Goal: Task Accomplishment & Management: Manage account settings

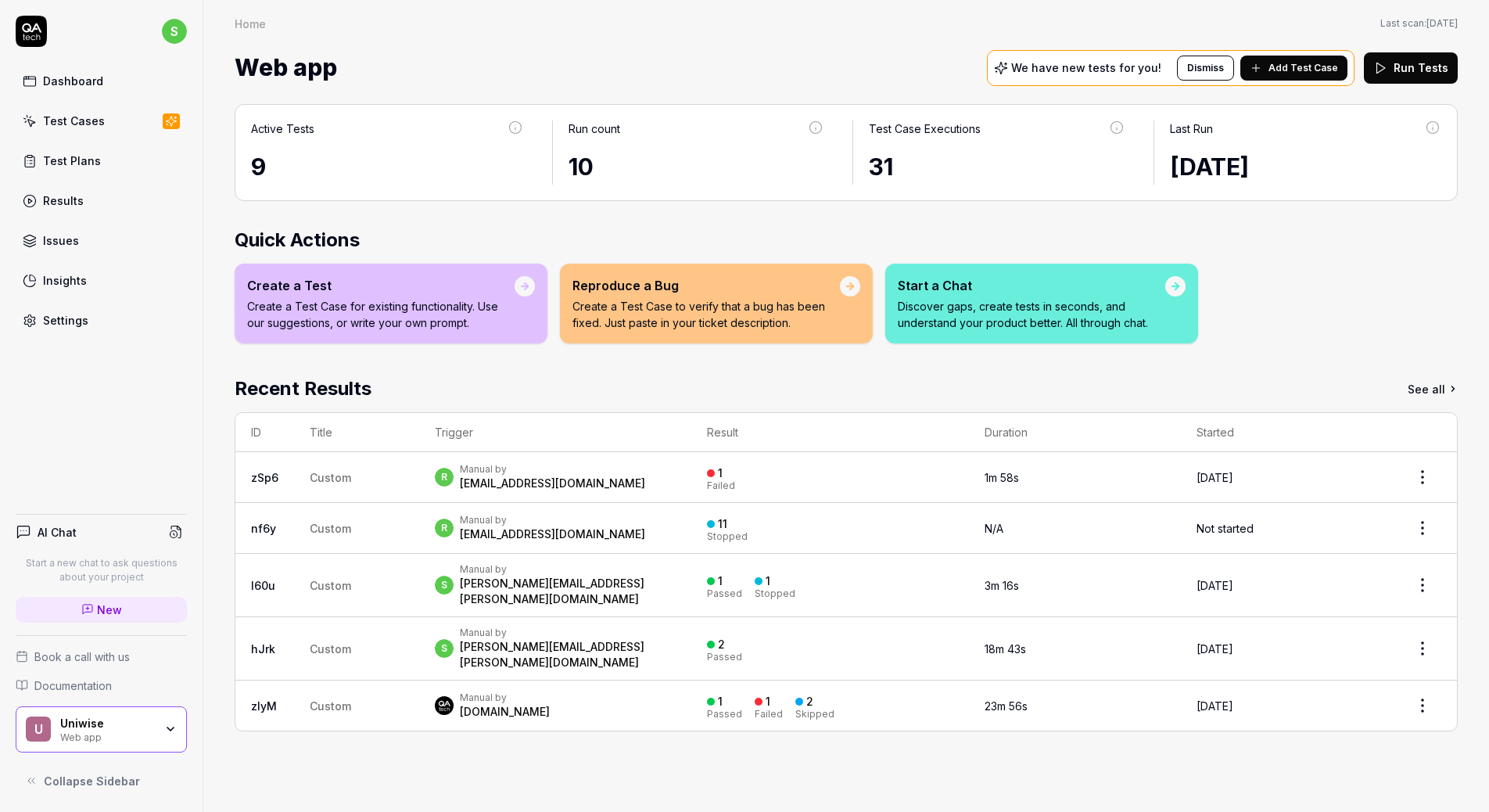
click at [182, 731] on div "U Uniwise Web app" at bounding box center [101, 730] width 171 height 47
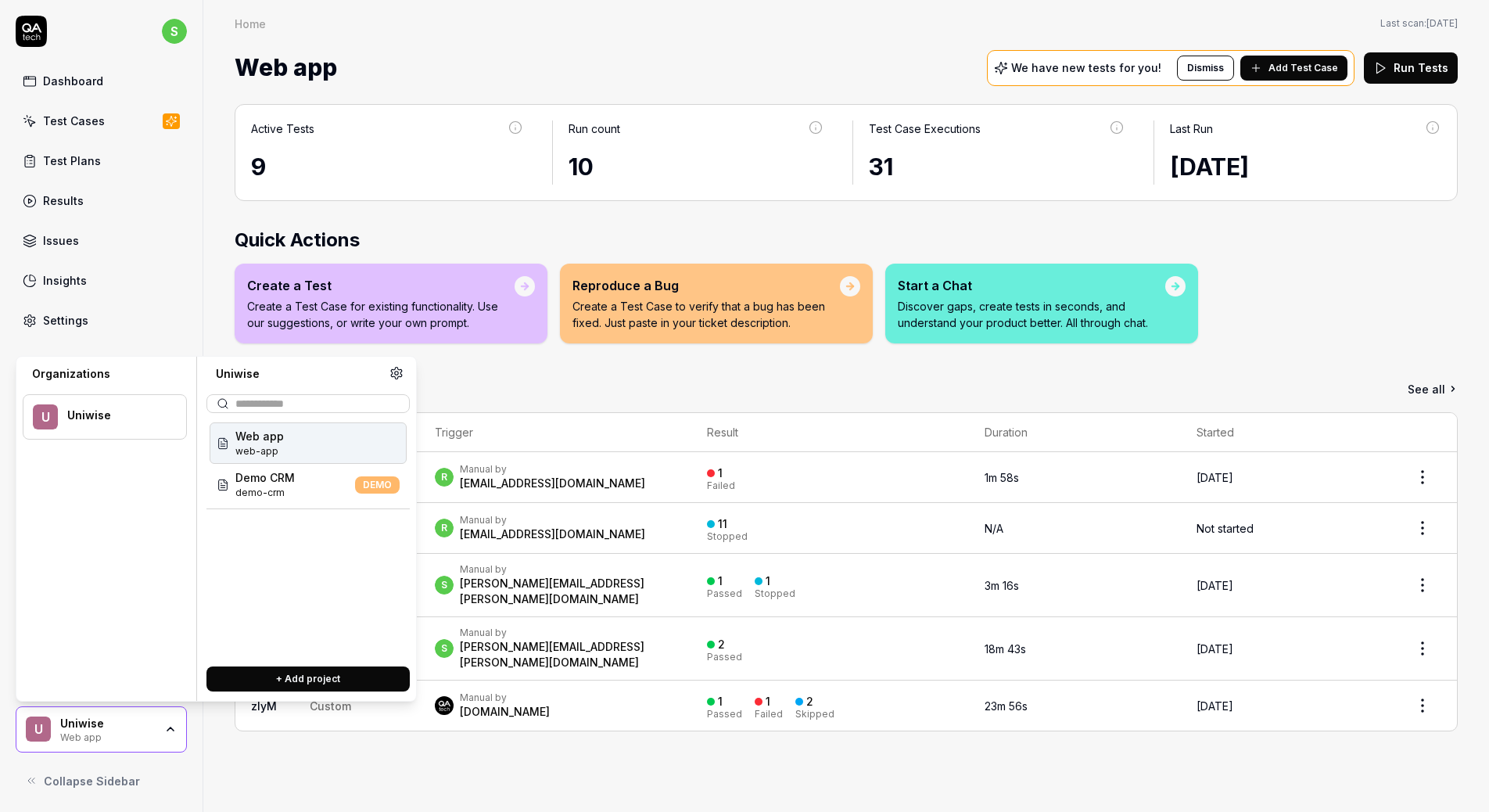
click at [171, 348] on div "s Dashboard Test Cases Test Plans Results Issues Insights Settings AI Chat Star…" at bounding box center [102, 406] width 204 height 812
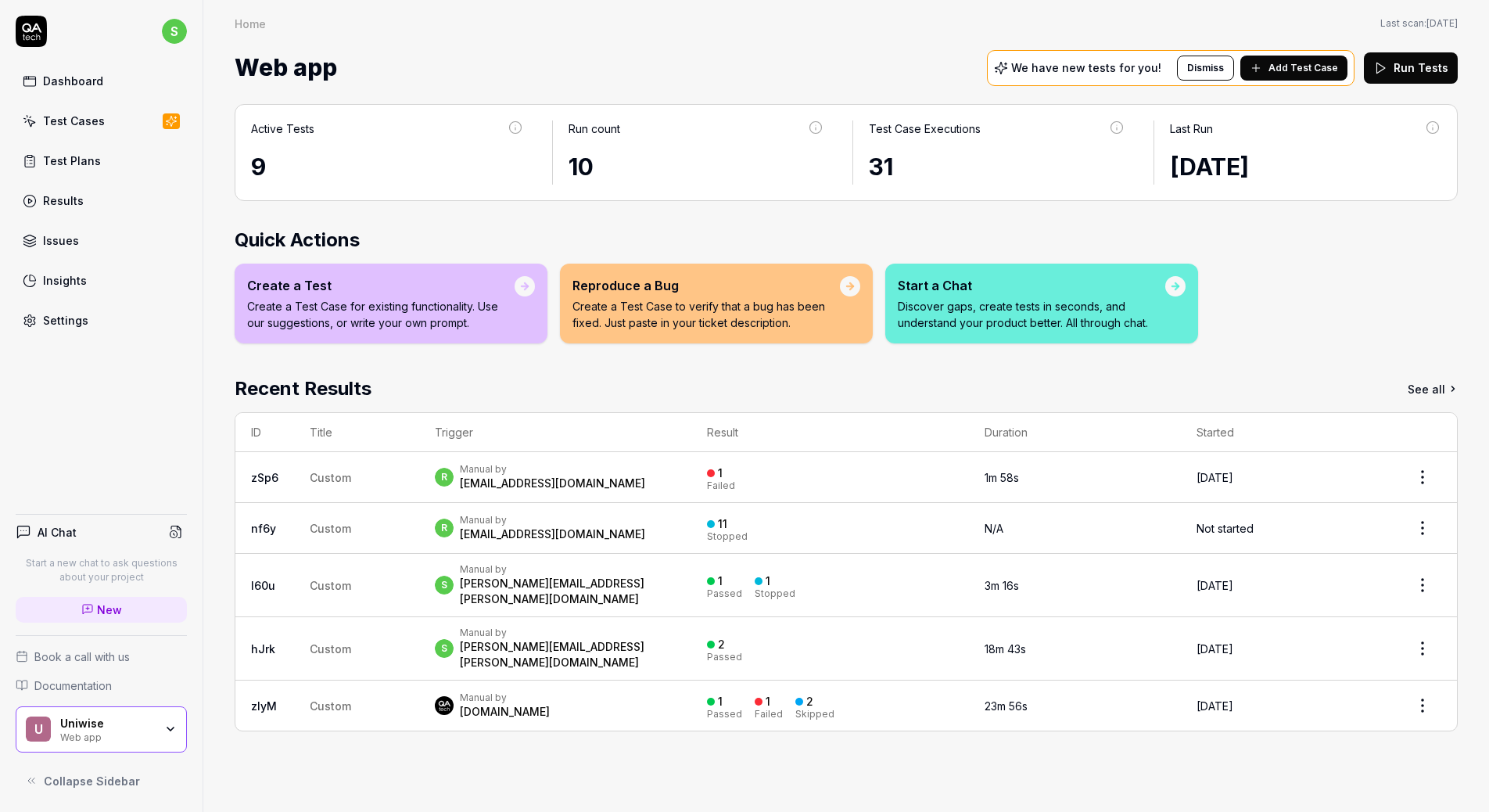
click at [166, 735] on icon "button" at bounding box center [170, 729] width 13 height 13
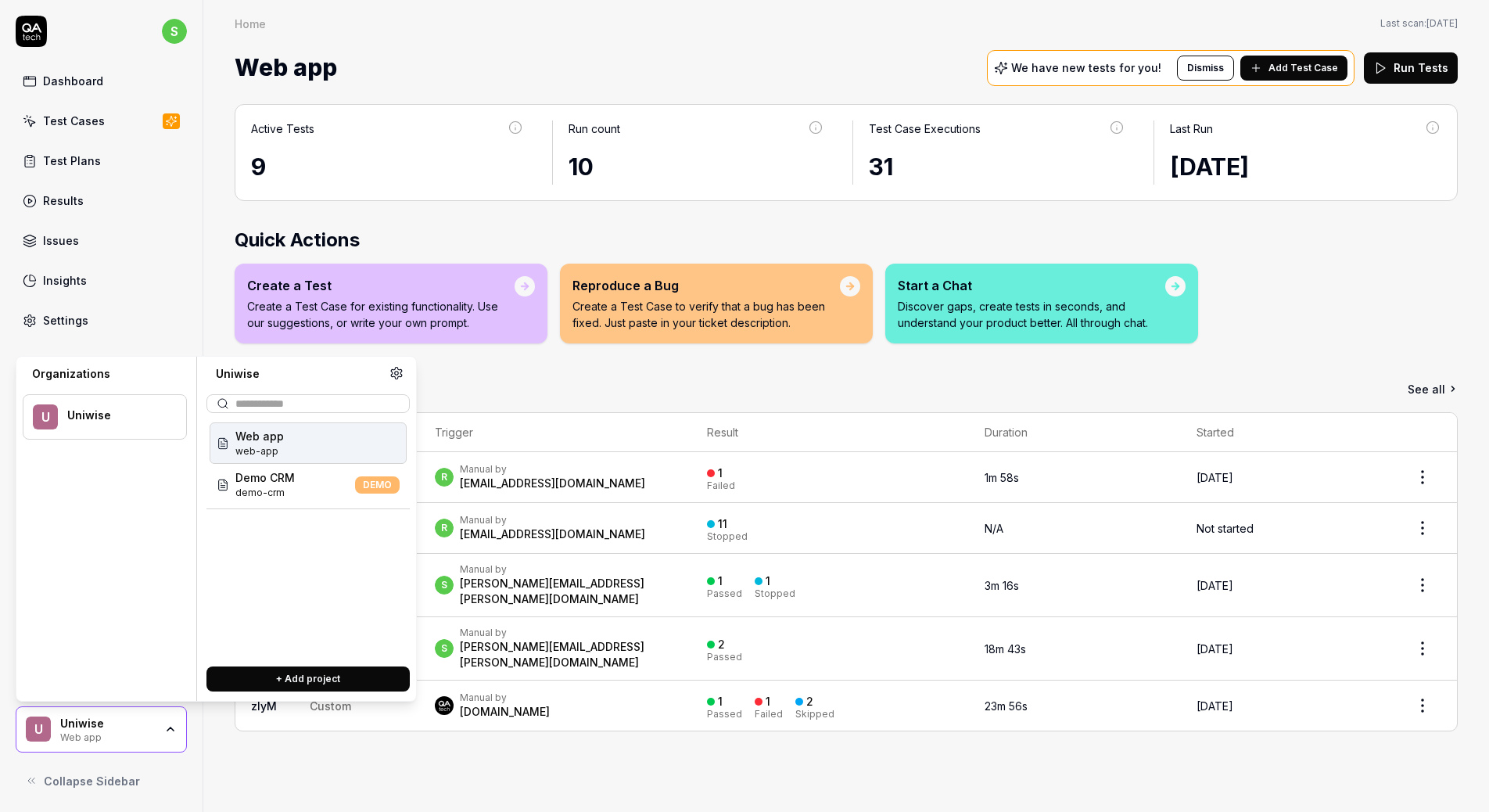
click at [127, 433] on div "U Uniwise" at bounding box center [104, 417] width 164 height 45
click at [274, 447] on span "web-app" at bounding box center [259, 451] width 48 height 14
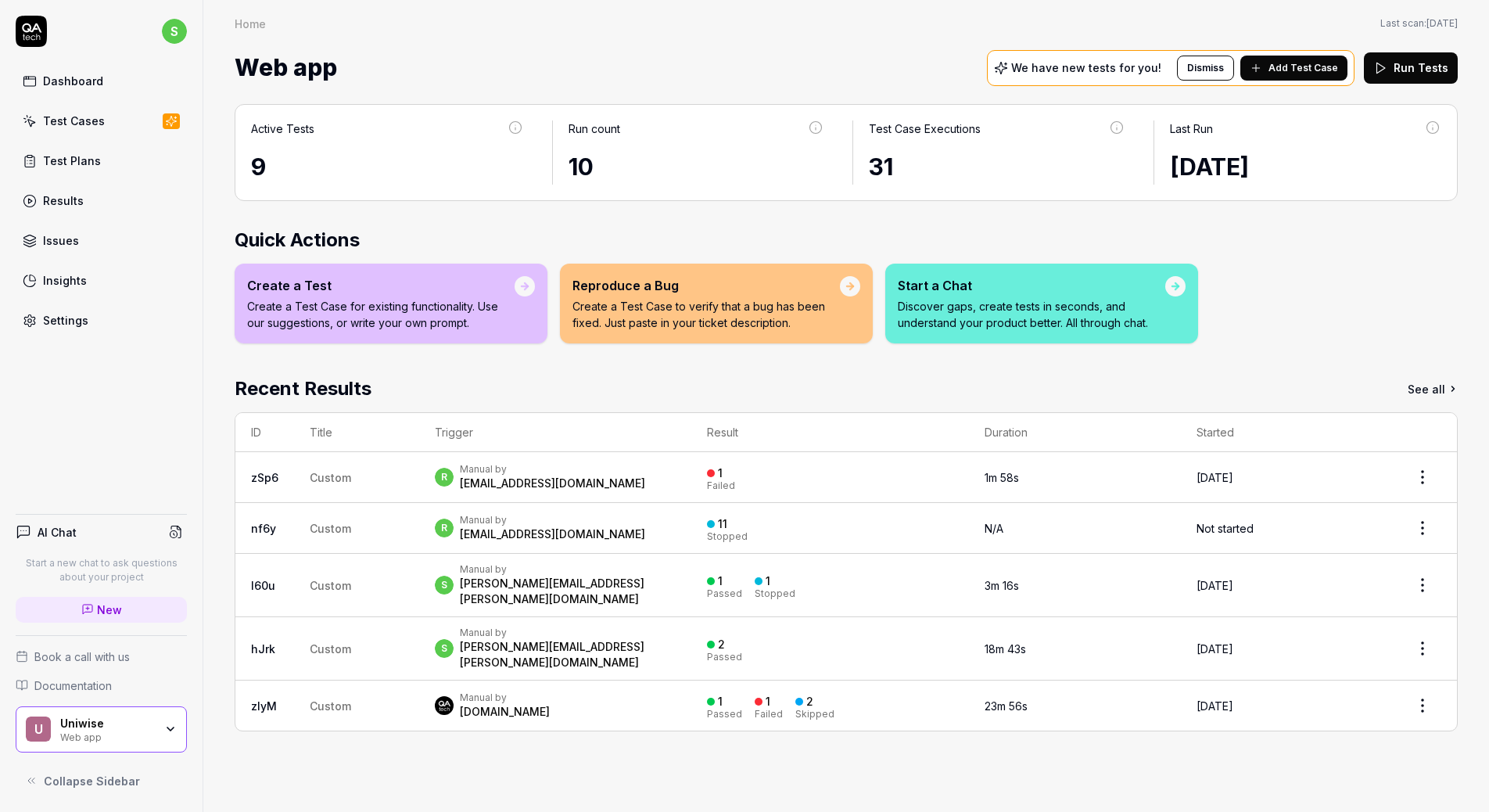
click at [77, 321] on div "Settings" at bounding box center [65, 320] width 45 height 17
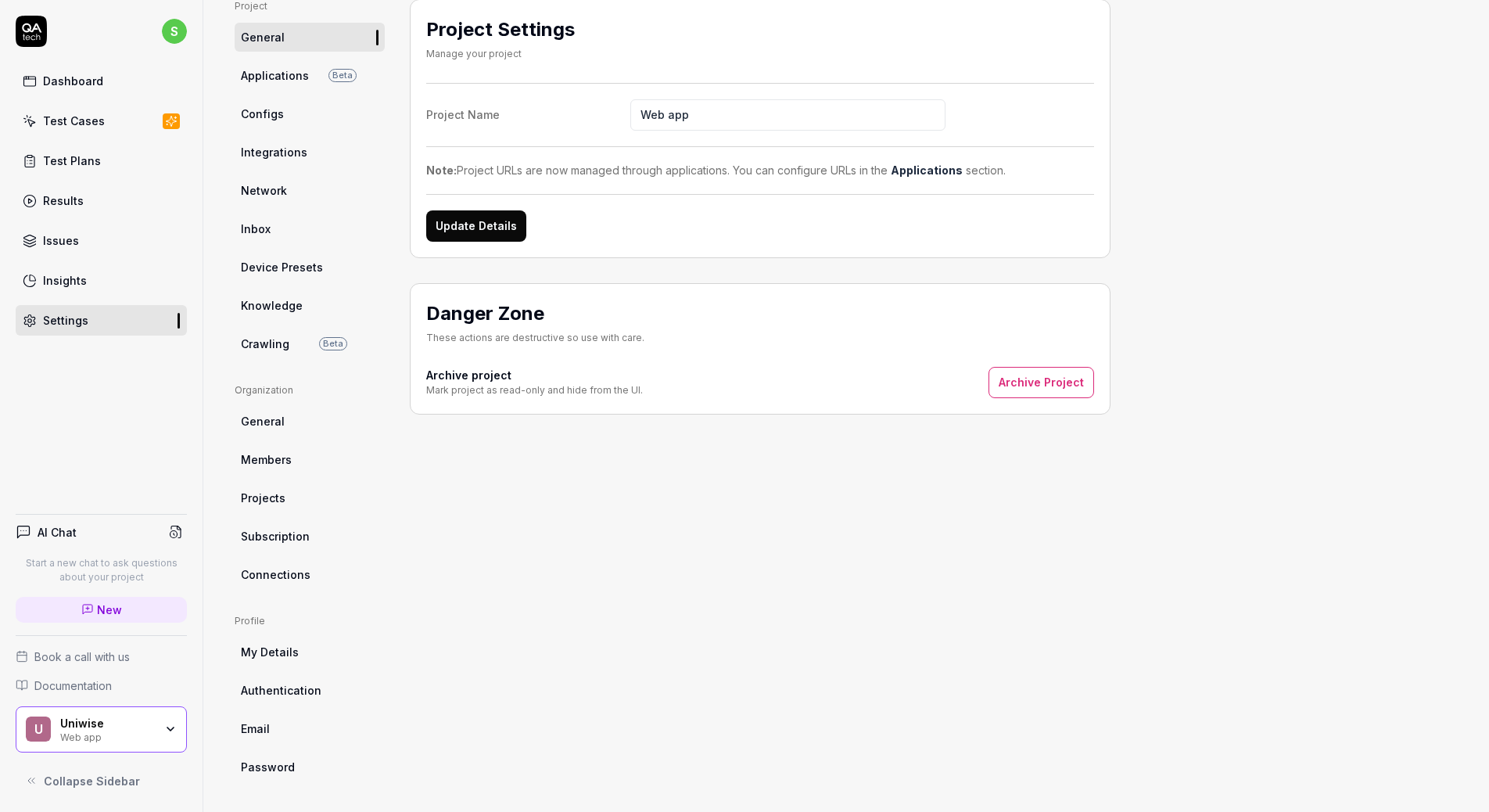
scroll to position [115, 0]
click at [307, 525] on link "Subscription" at bounding box center [309, 534] width 150 height 29
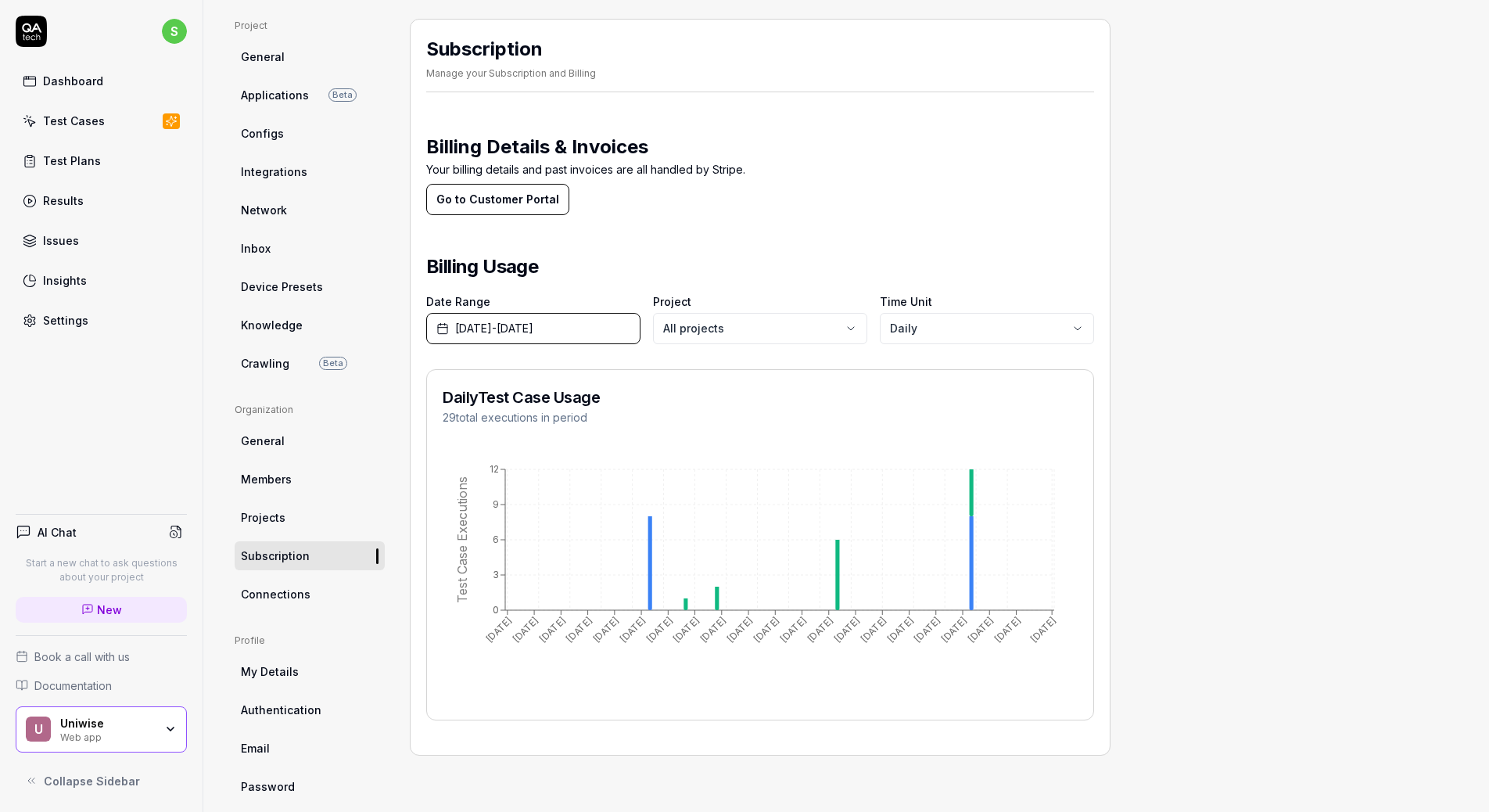
scroll to position [115, 0]
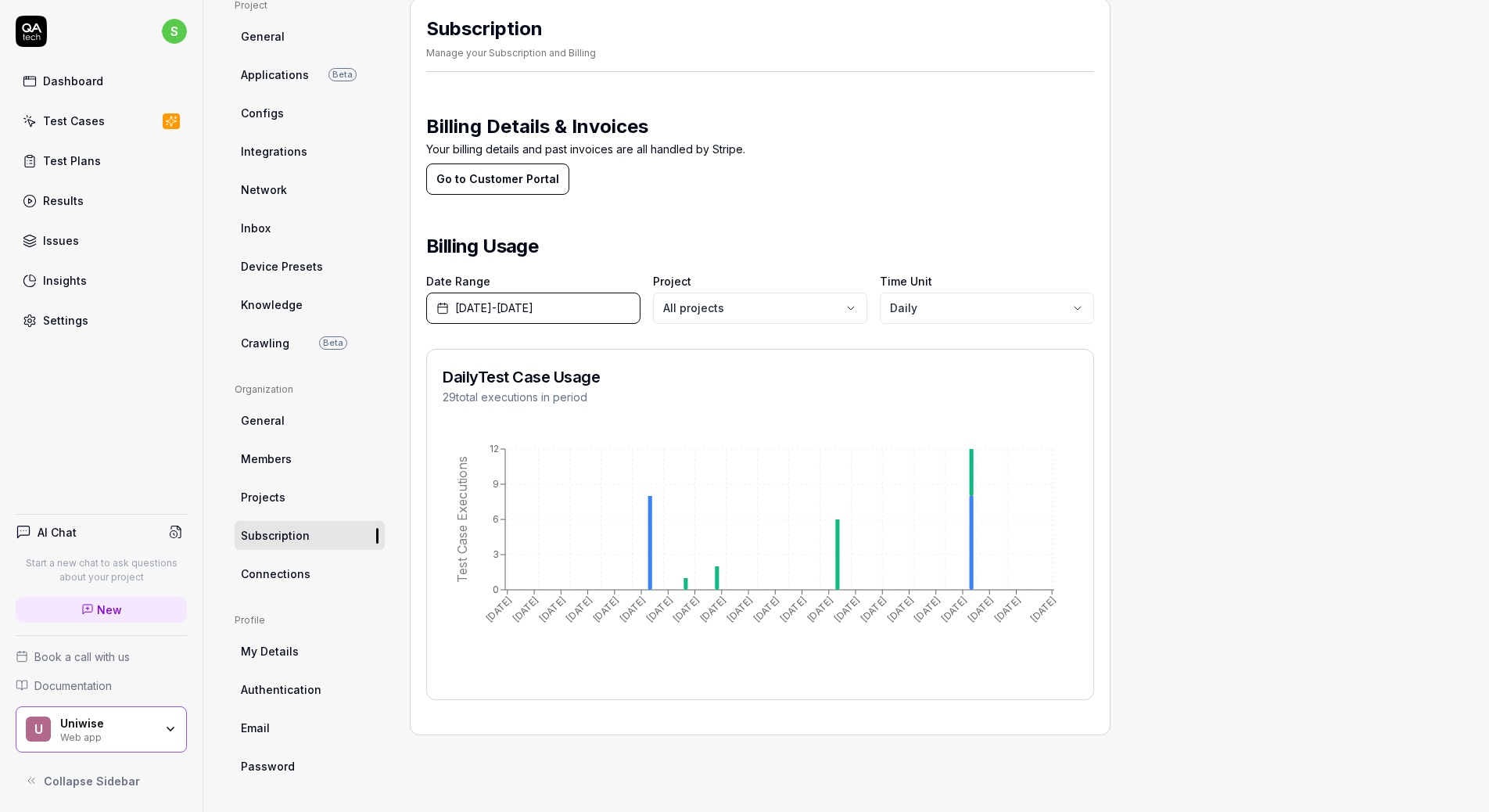
click at [284, 456] on span "Members" at bounding box center [266, 458] width 51 height 17
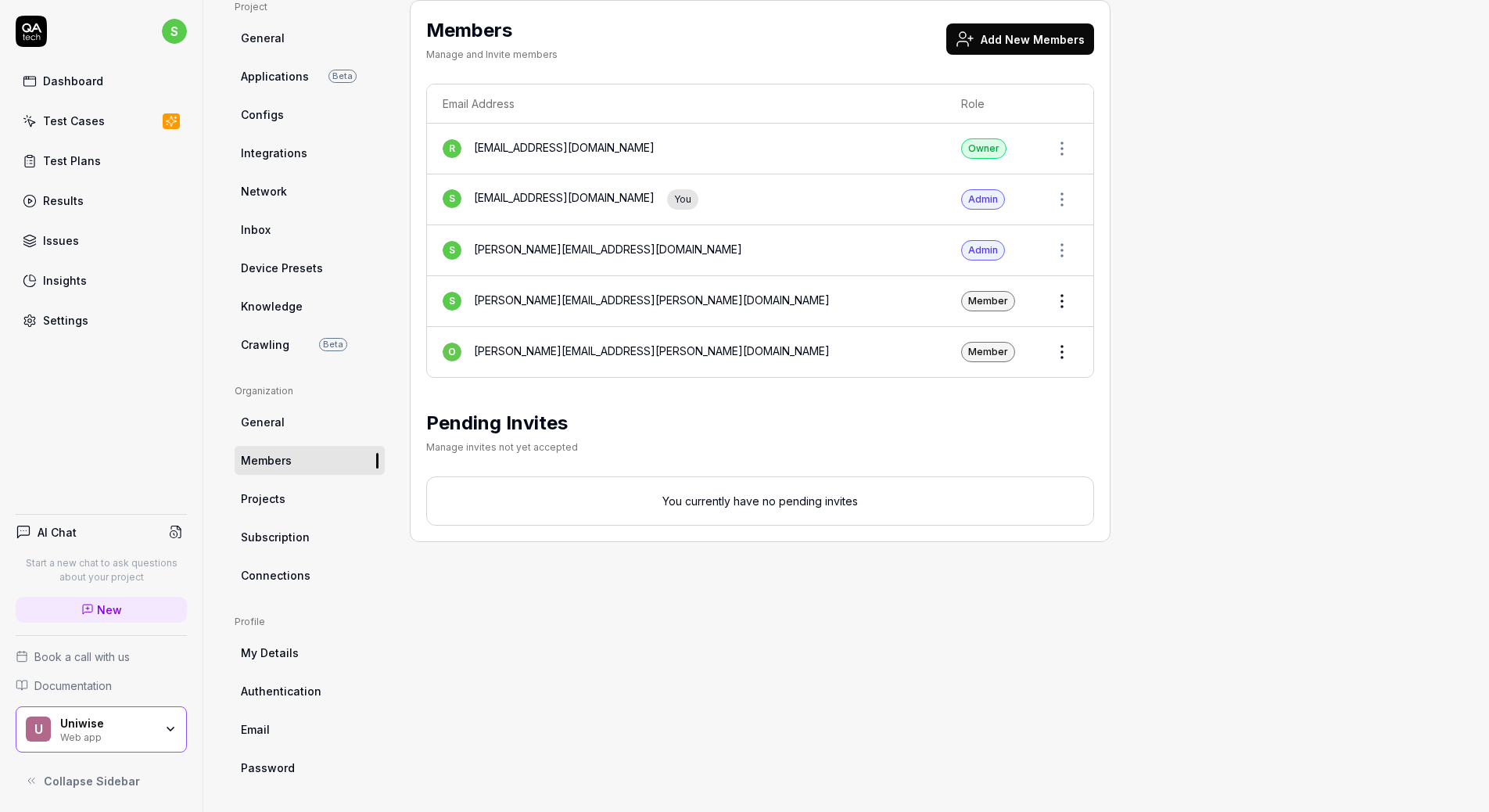
scroll to position [115, 0]
click at [282, 533] on span "Subscription" at bounding box center [275, 535] width 69 height 17
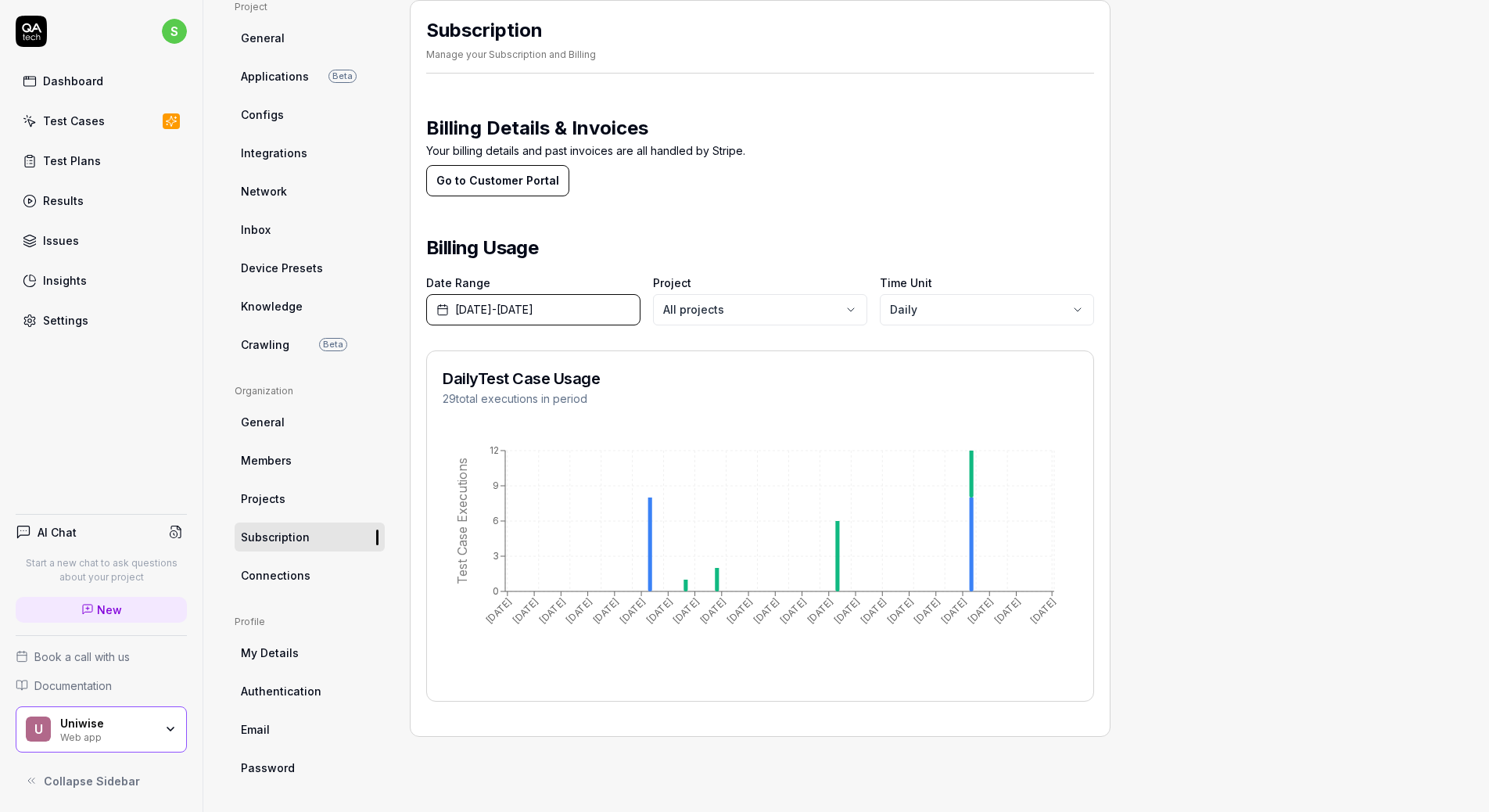
click at [533, 311] on span "[DATE] - [DATE]" at bounding box center [494, 309] width 78 height 17
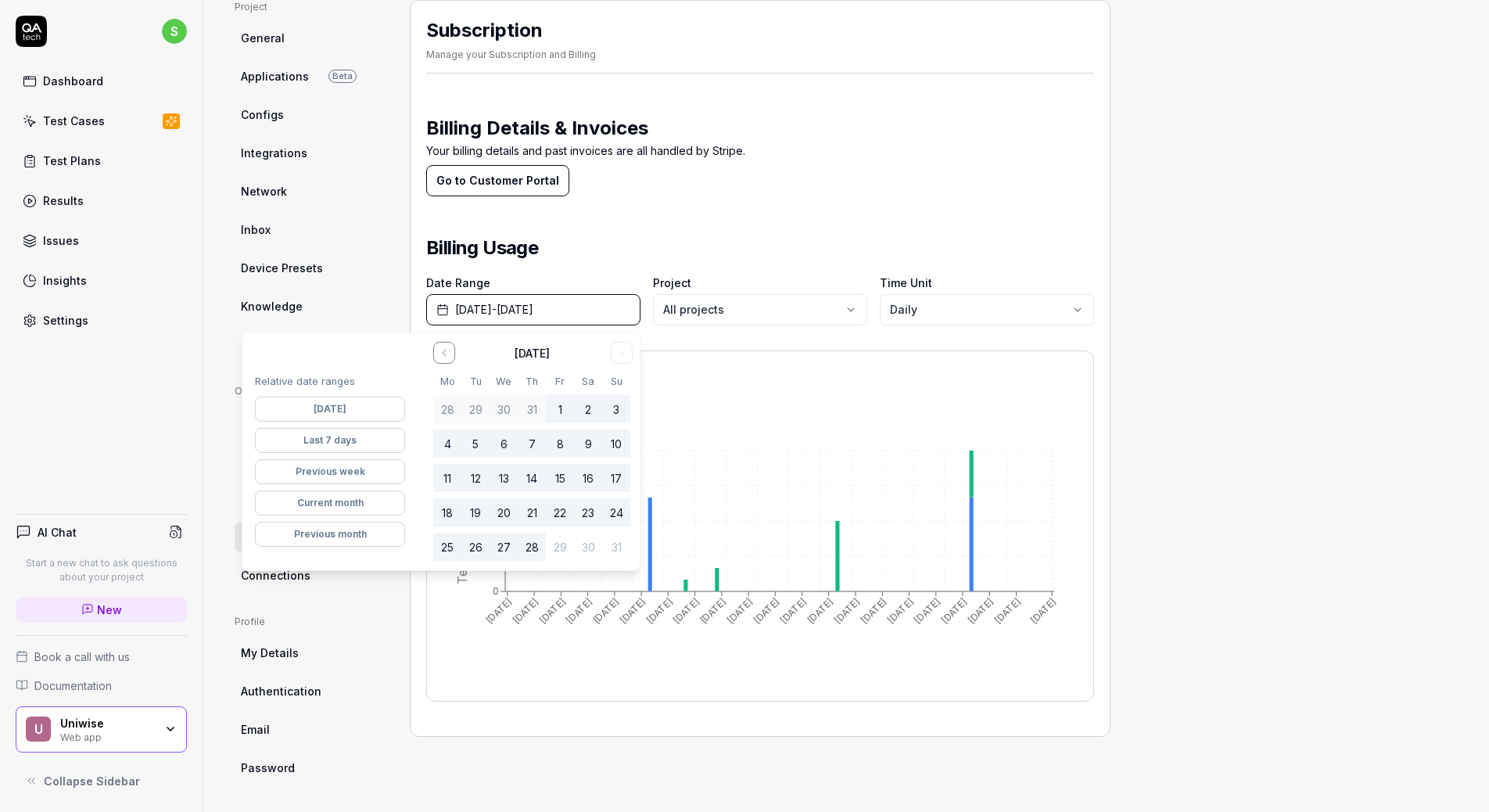
click at [533, 311] on span "[DATE] - [DATE]" at bounding box center [494, 309] width 78 height 17
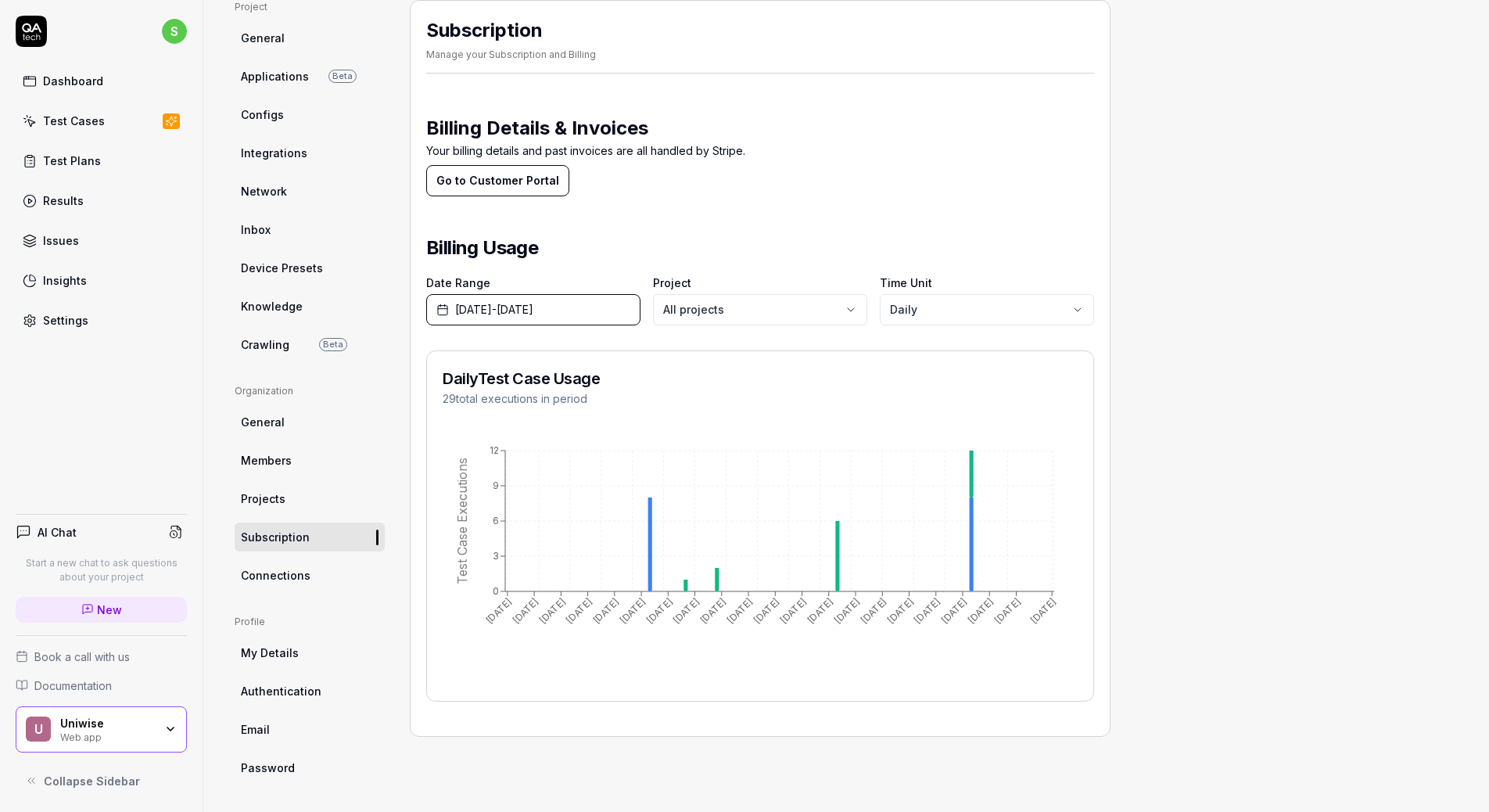
click at [528, 185] on button "Go to Customer Portal" at bounding box center [497, 181] width 144 height 31
